Goal: Complete application form

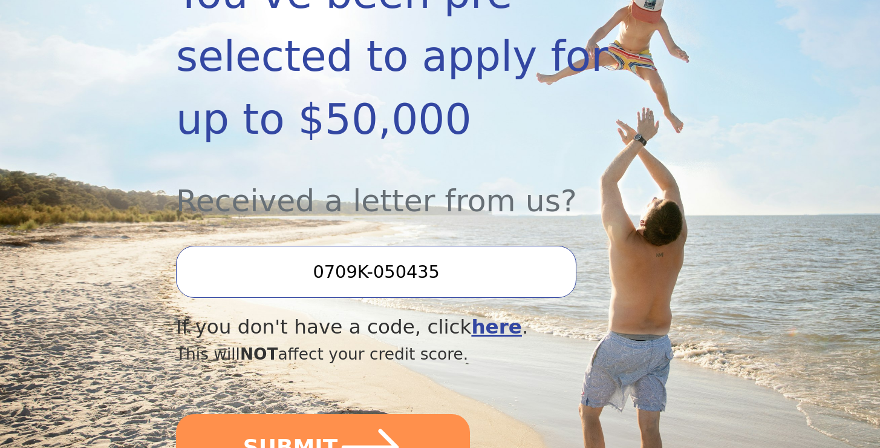
scroll to position [359, 0]
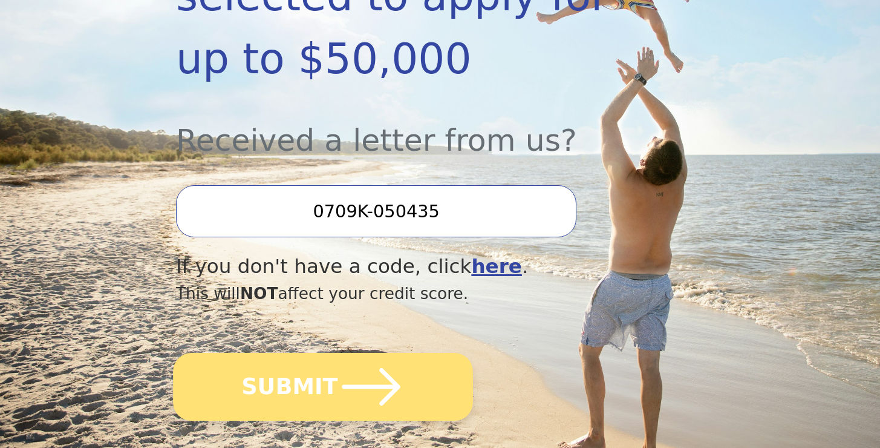
click at [338, 386] on icon "submit" at bounding box center [371, 386] width 67 height 67
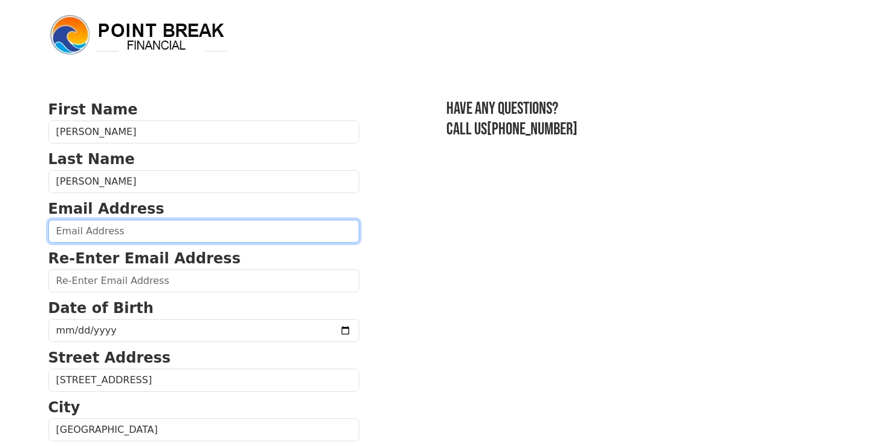
click at [96, 227] on input "email" at bounding box center [203, 231] width 311 height 23
type input "[EMAIL_ADDRESS][DOMAIN_NAME]"
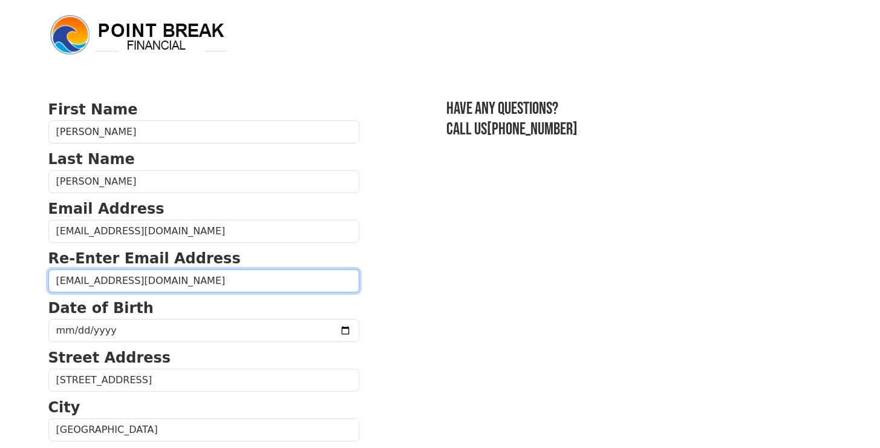
type input "[EMAIL_ADDRESS][DOMAIN_NAME]"
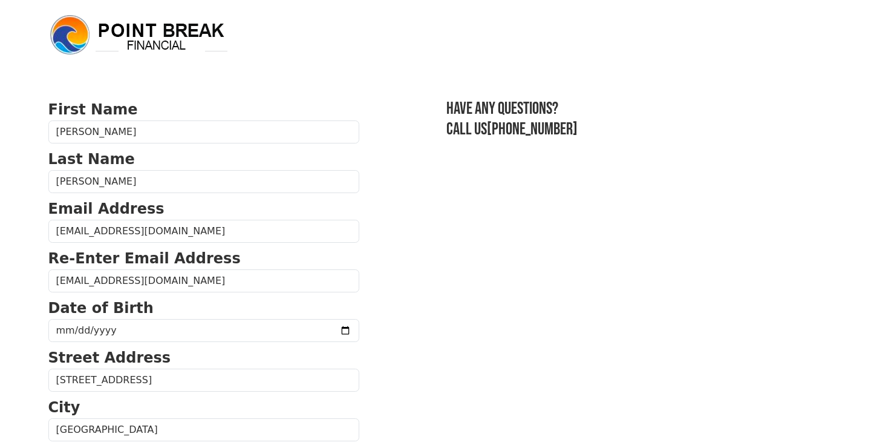
click at [22, 309] on body "First Name [PERSON_NAME] Last Name [PERSON_NAME] Email Address [EMAIL_ADDRESS][…" at bounding box center [440, 224] width 880 height 448
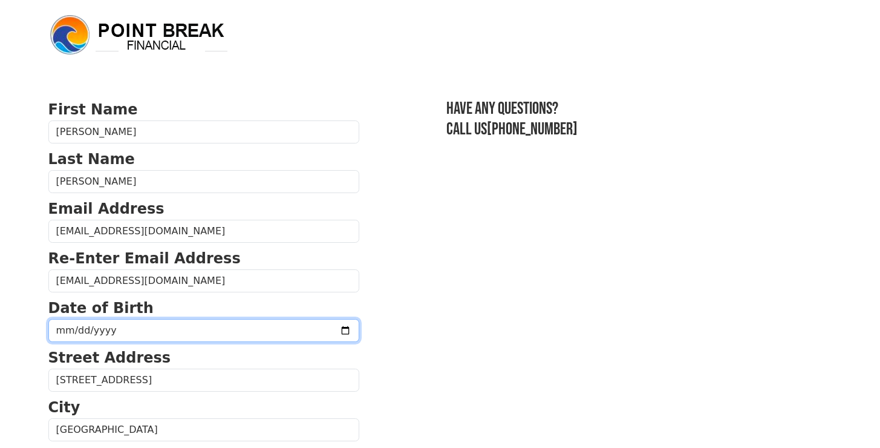
click at [104, 329] on input "date" at bounding box center [203, 330] width 311 height 23
click at [64, 323] on input "date" at bounding box center [203, 330] width 311 height 23
click at [60, 333] on input "date" at bounding box center [203, 330] width 311 height 23
type input "1957-07-01"
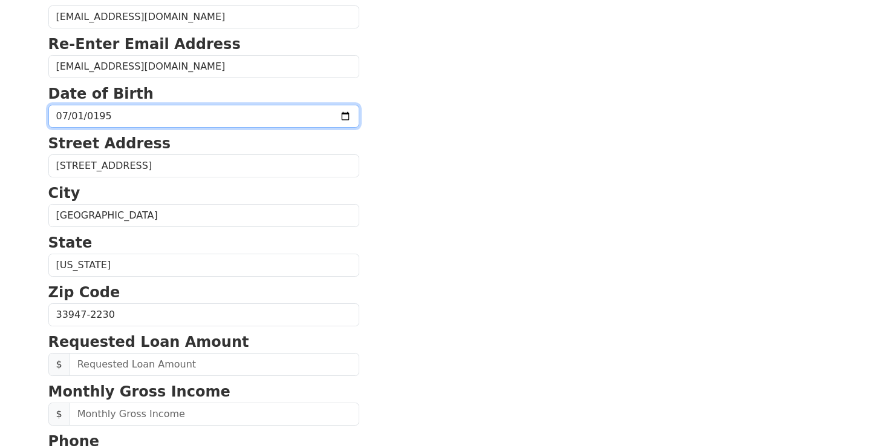
scroll to position [217, 0]
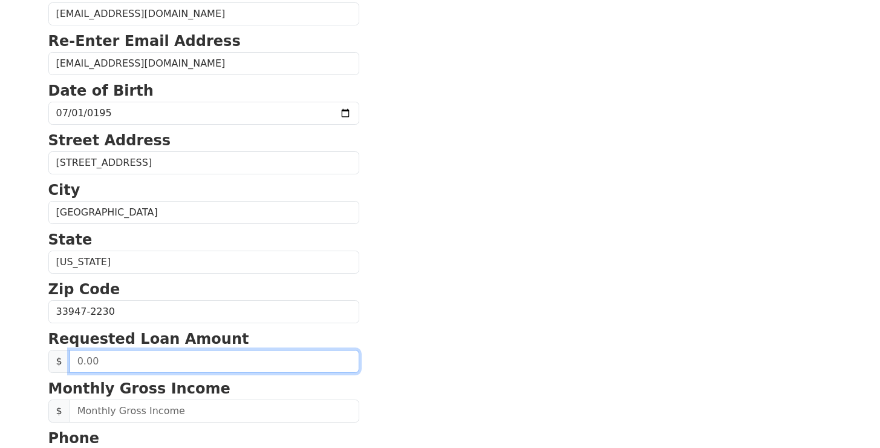
click at [117, 359] on input "text" at bounding box center [215, 361] width 290 height 23
type input "40,000.00"
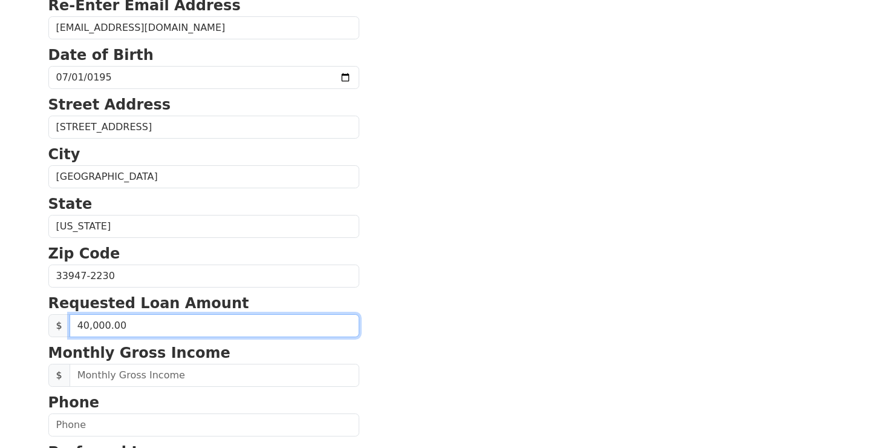
scroll to position [304, 0]
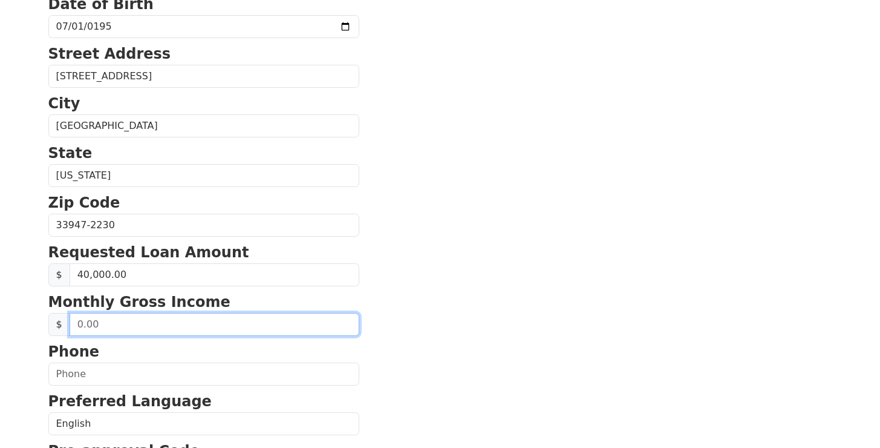
click at [82, 323] on input "text" at bounding box center [215, 324] width 290 height 23
type input "4,500.00"
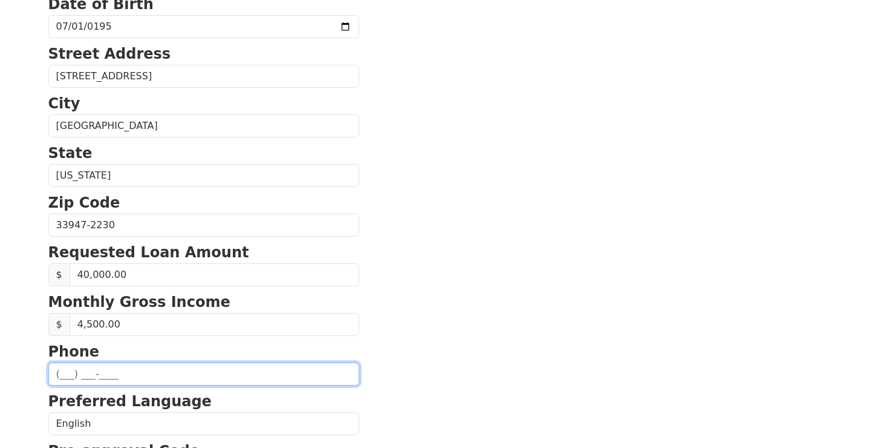
click at [99, 371] on input "text" at bounding box center [203, 373] width 311 height 23
type input "(646) 575-3511"
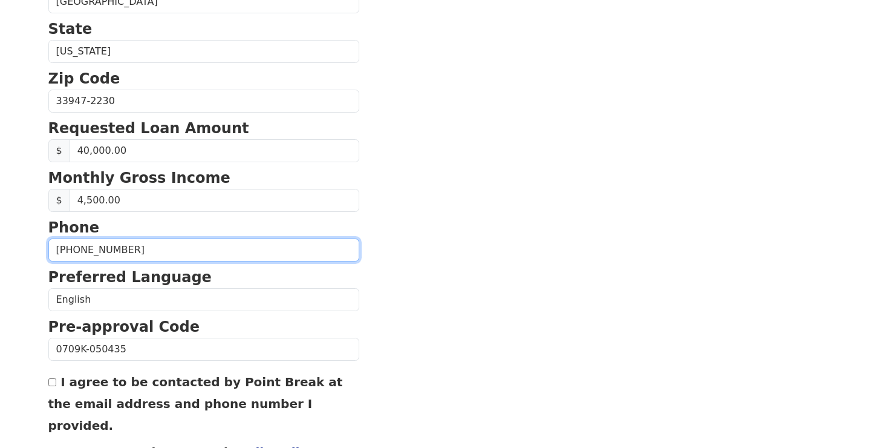
scroll to position [428, 0]
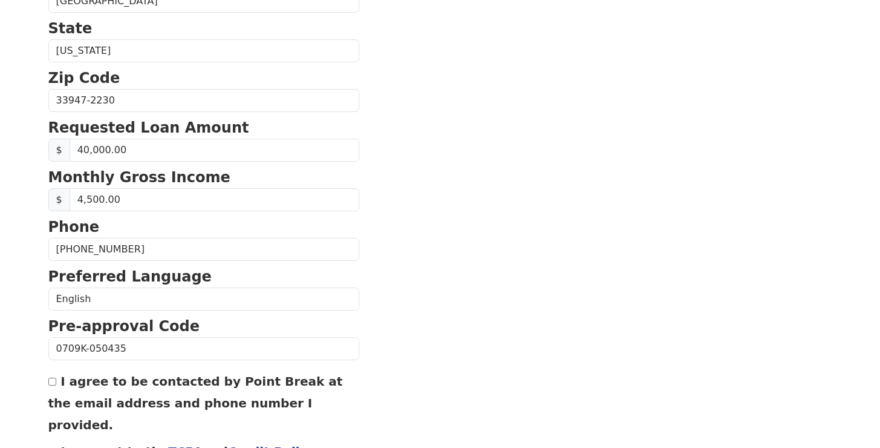
click at [54, 382] on input "I agree to be contacted by Point Break at the email address and phone number I …" at bounding box center [52, 381] width 8 height 8
checkbox input "true"
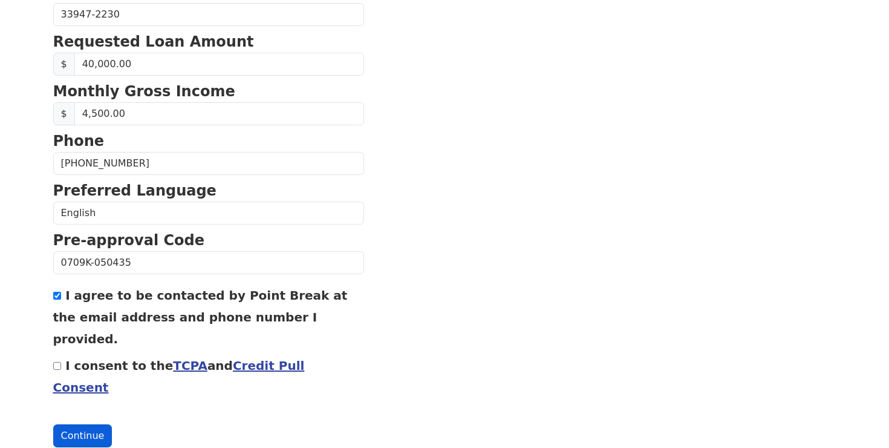
scroll to position [515, 0]
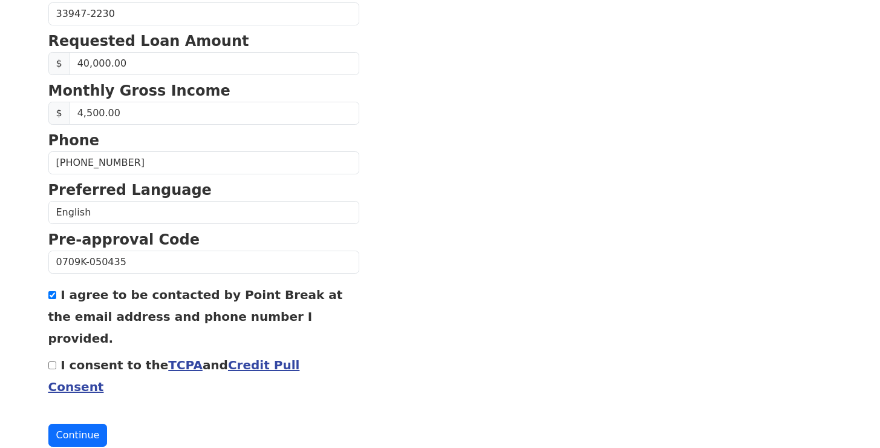
click at [170, 357] on link "TCPA" at bounding box center [185, 364] width 34 height 15
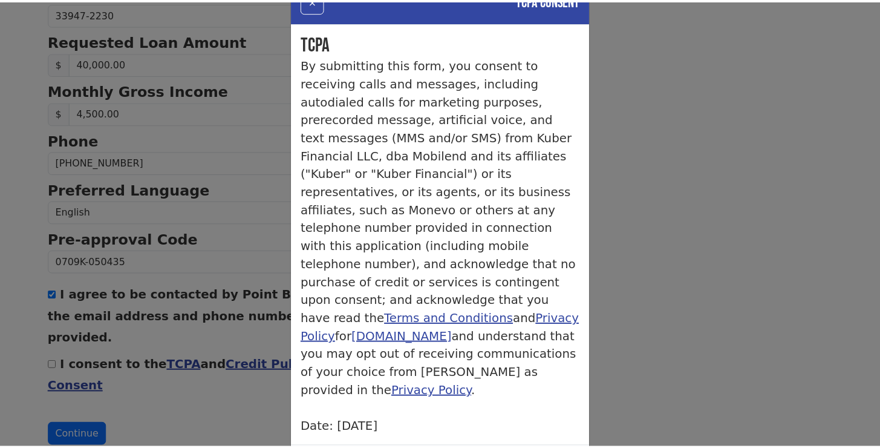
scroll to position [63, 0]
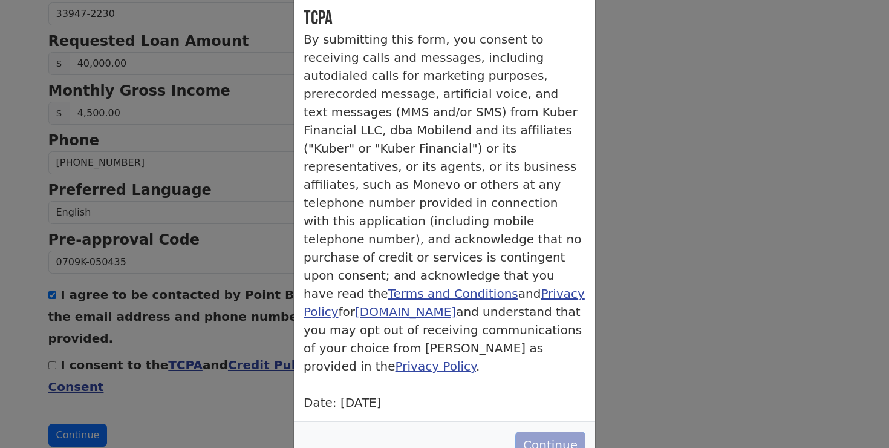
click at [543, 431] on button "Continue" at bounding box center [550, 444] width 70 height 27
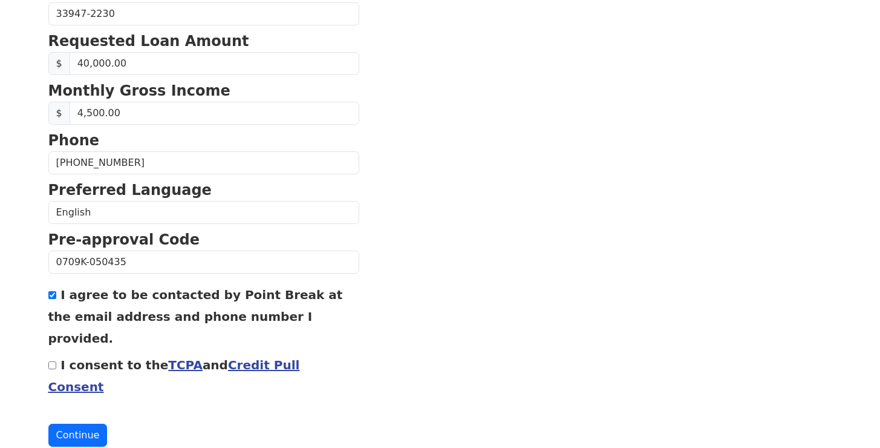
click at [278, 357] on link "Credit Pull Consent" at bounding box center [174, 375] width 252 height 36
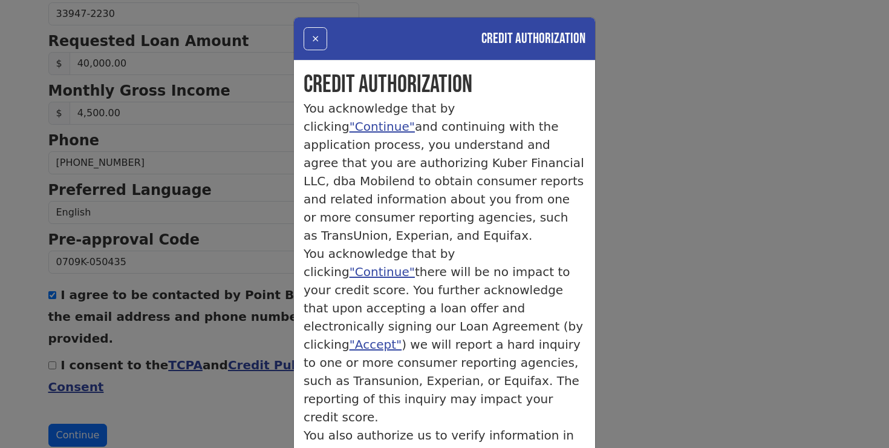
click at [641, 285] on div "× Credit Authorization Credit Authorization You acknowledge that by clicking "C…" at bounding box center [444, 224] width 889 height 448
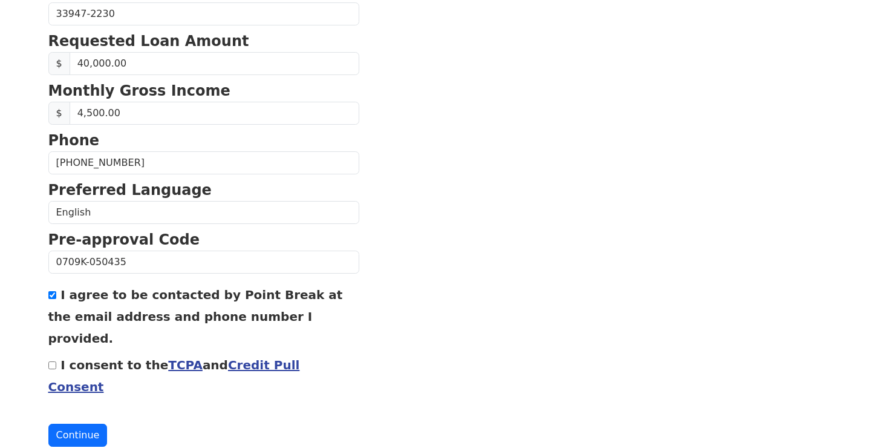
click at [52, 361] on input "I consent to the TCPA and Credit Pull Consent" at bounding box center [52, 365] width 8 height 8
checkbox input "true"
click at [94, 423] on button "Continue" at bounding box center [77, 434] width 59 height 23
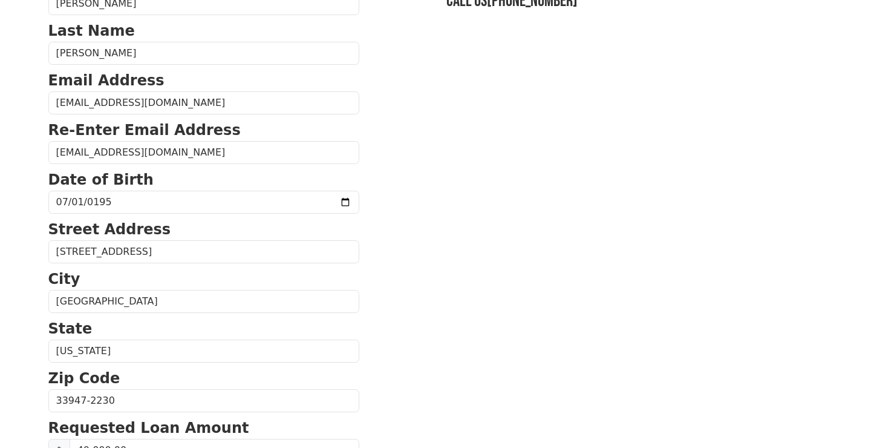
scroll to position [0, 0]
